Goal: Task Accomplishment & Management: Complete application form

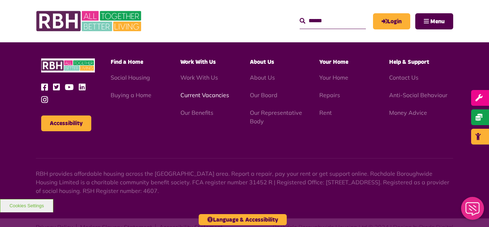
click at [192, 91] on link "Current Vacancies" at bounding box center [204, 94] width 49 height 7
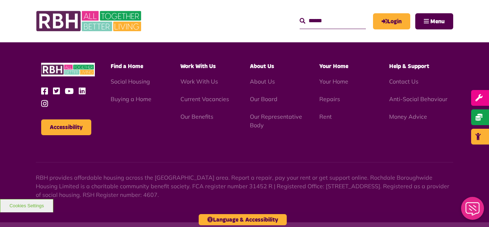
scroll to position [1186, 0]
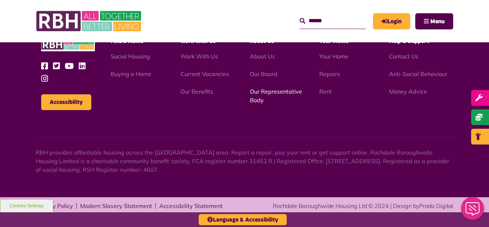
click at [271, 90] on link "Our Representative Body" at bounding box center [276, 96] width 52 height 16
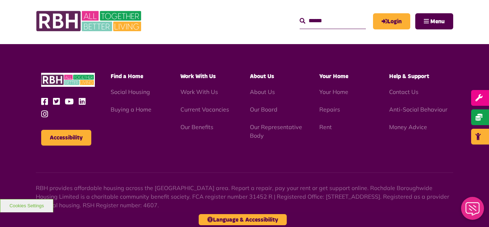
scroll to position [2079, 0]
